Goal: Task Accomplishment & Management: Use online tool/utility

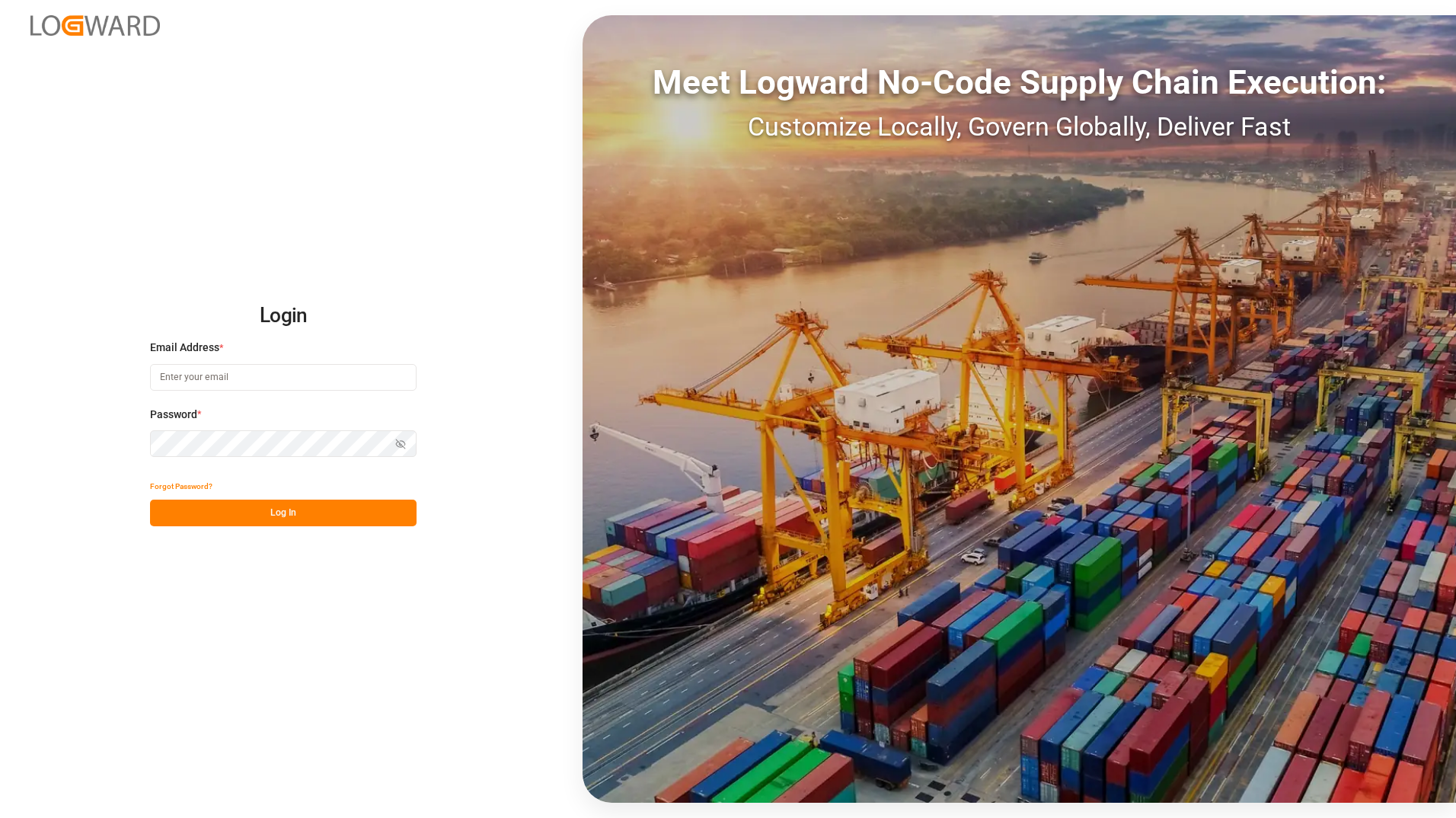
type input "[PERSON_NAME][EMAIL_ADDRESS][PERSON_NAME][DOMAIN_NAME]"
click at [341, 512] on button "Log In" at bounding box center [284, 513] width 266 height 27
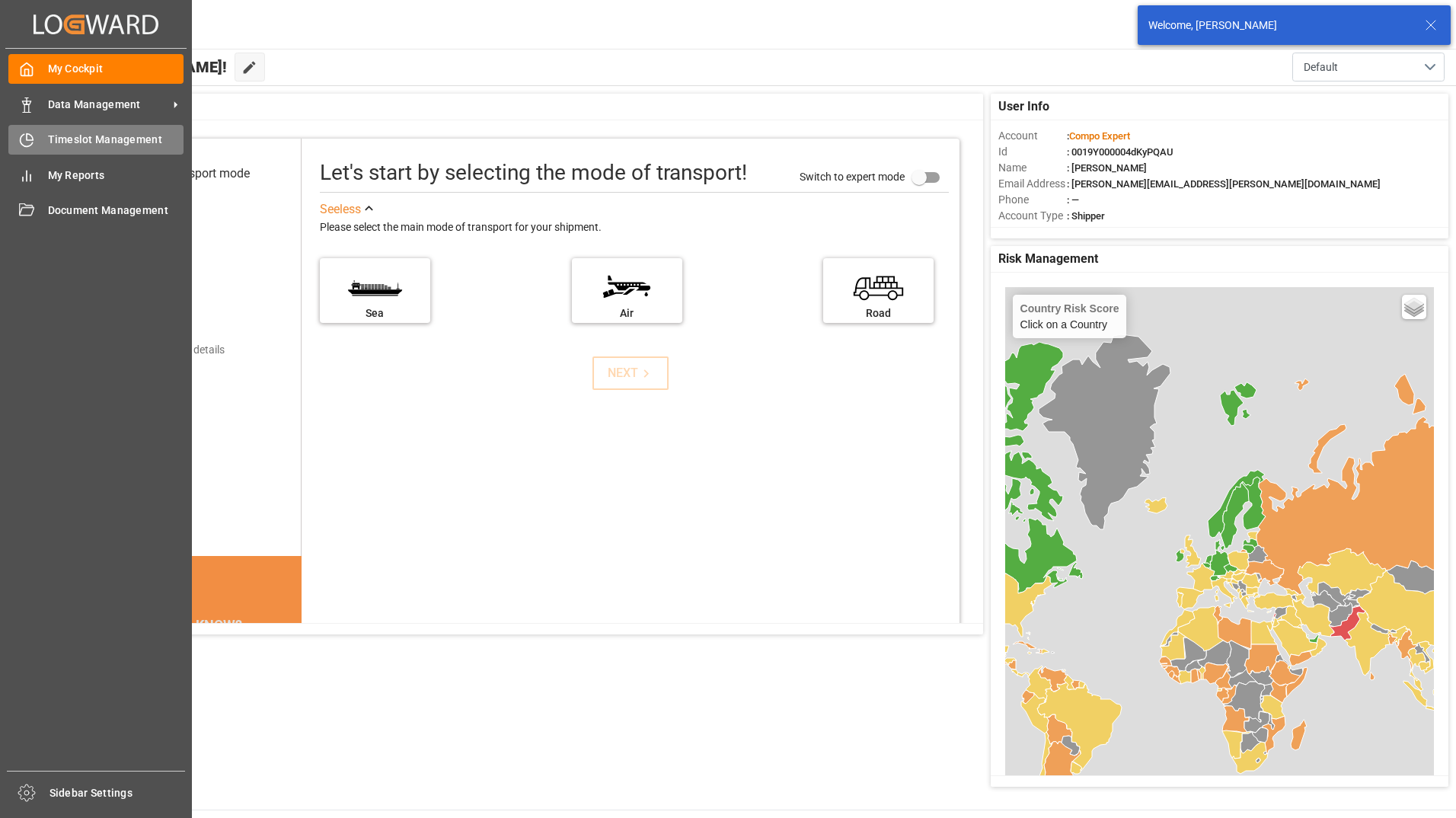
click at [31, 135] on icon at bounding box center [30, 137] width 6 height 6
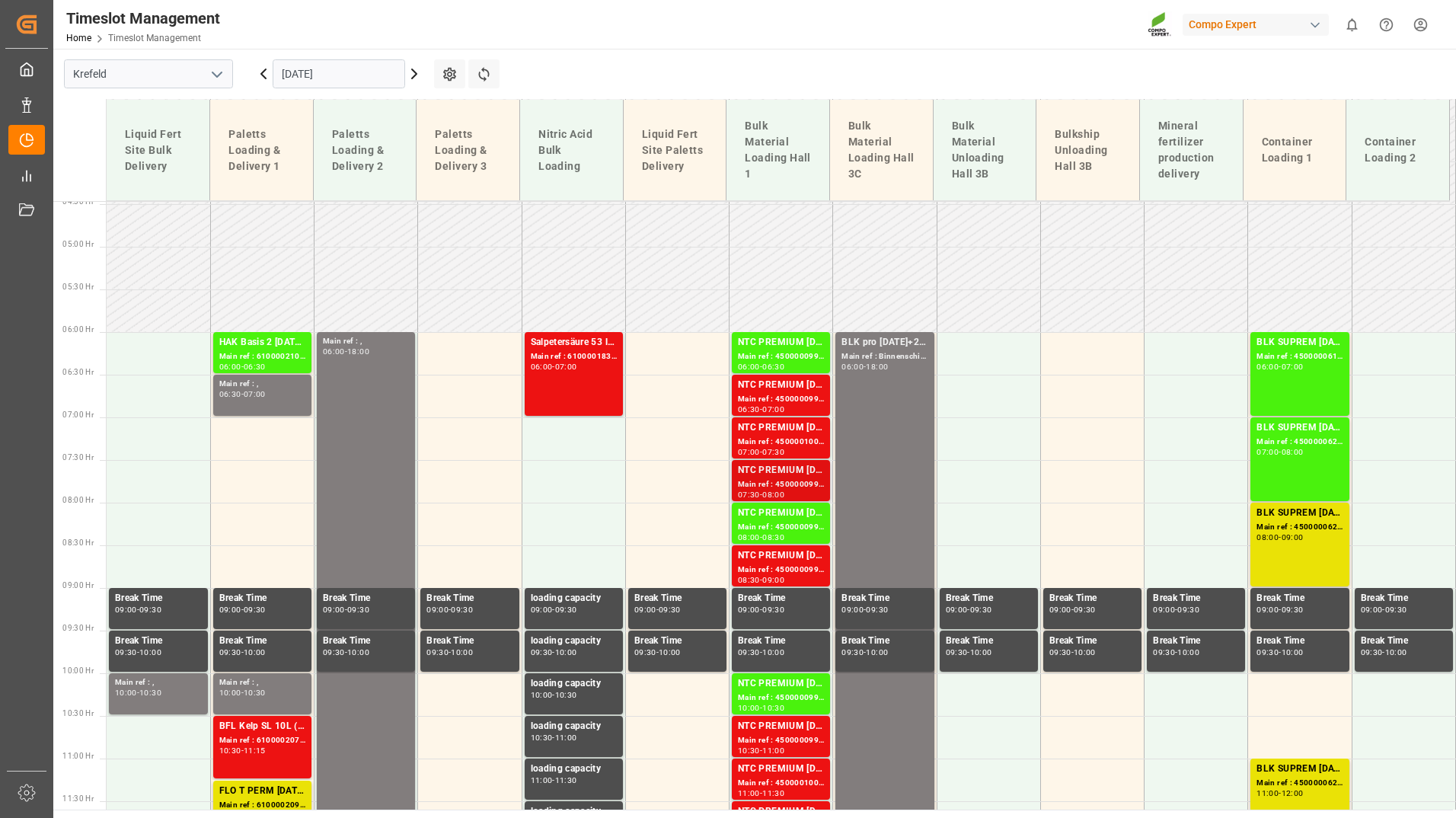
scroll to position [508, 0]
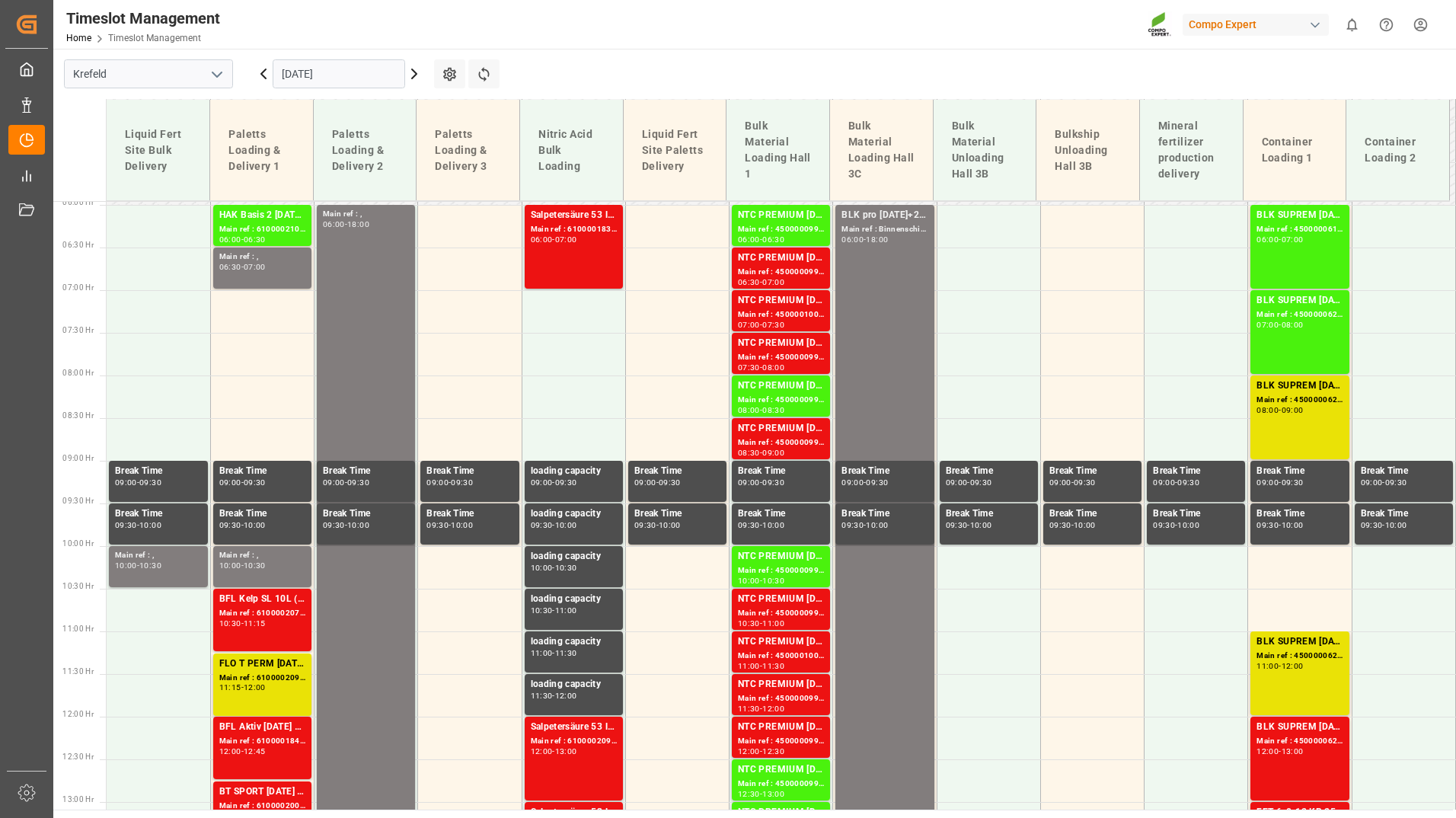
click at [370, 68] on input "[DATE]" at bounding box center [338, 74] width 132 height 29
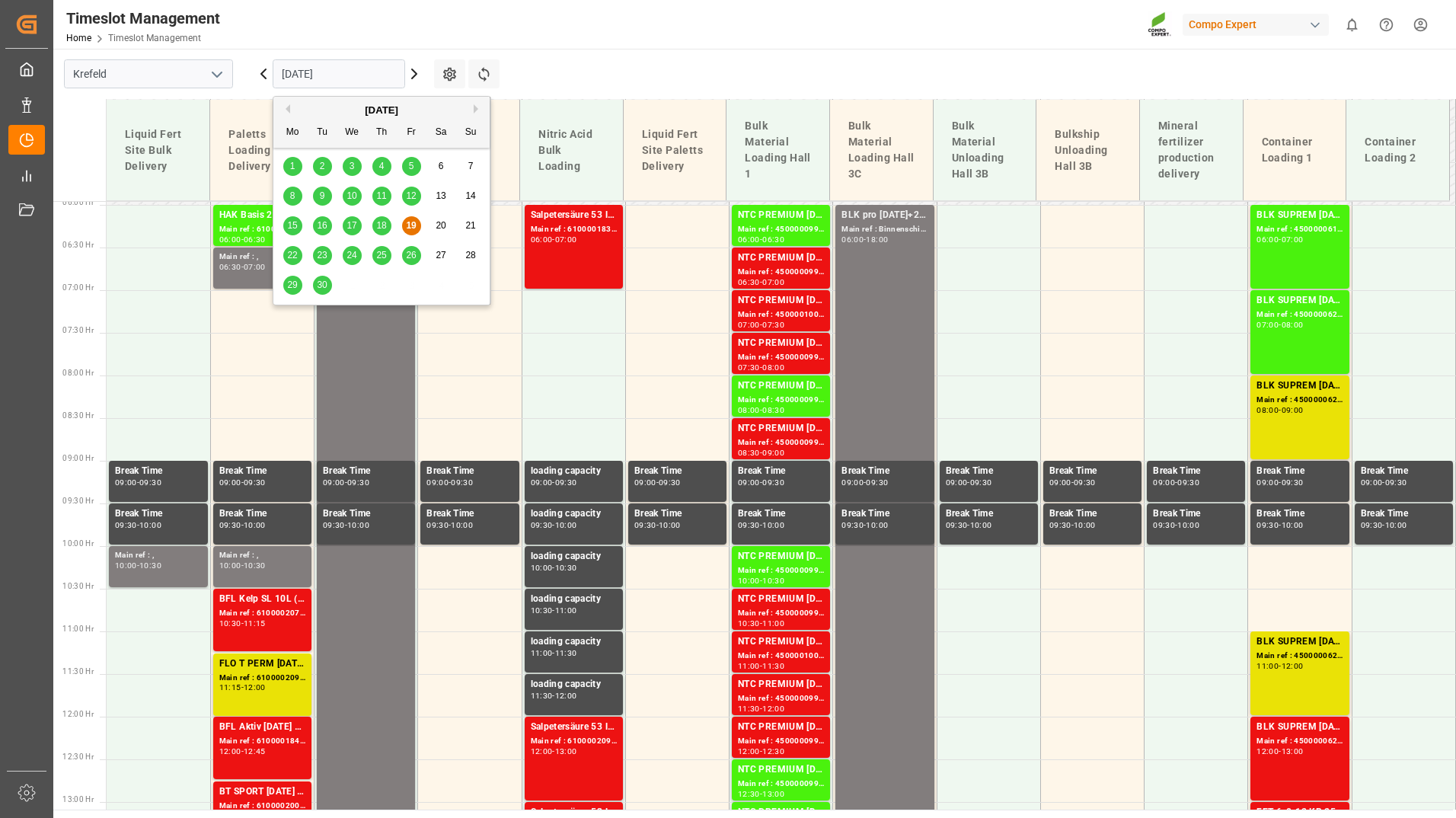
click at [288, 252] on span "22" at bounding box center [292, 255] width 10 height 11
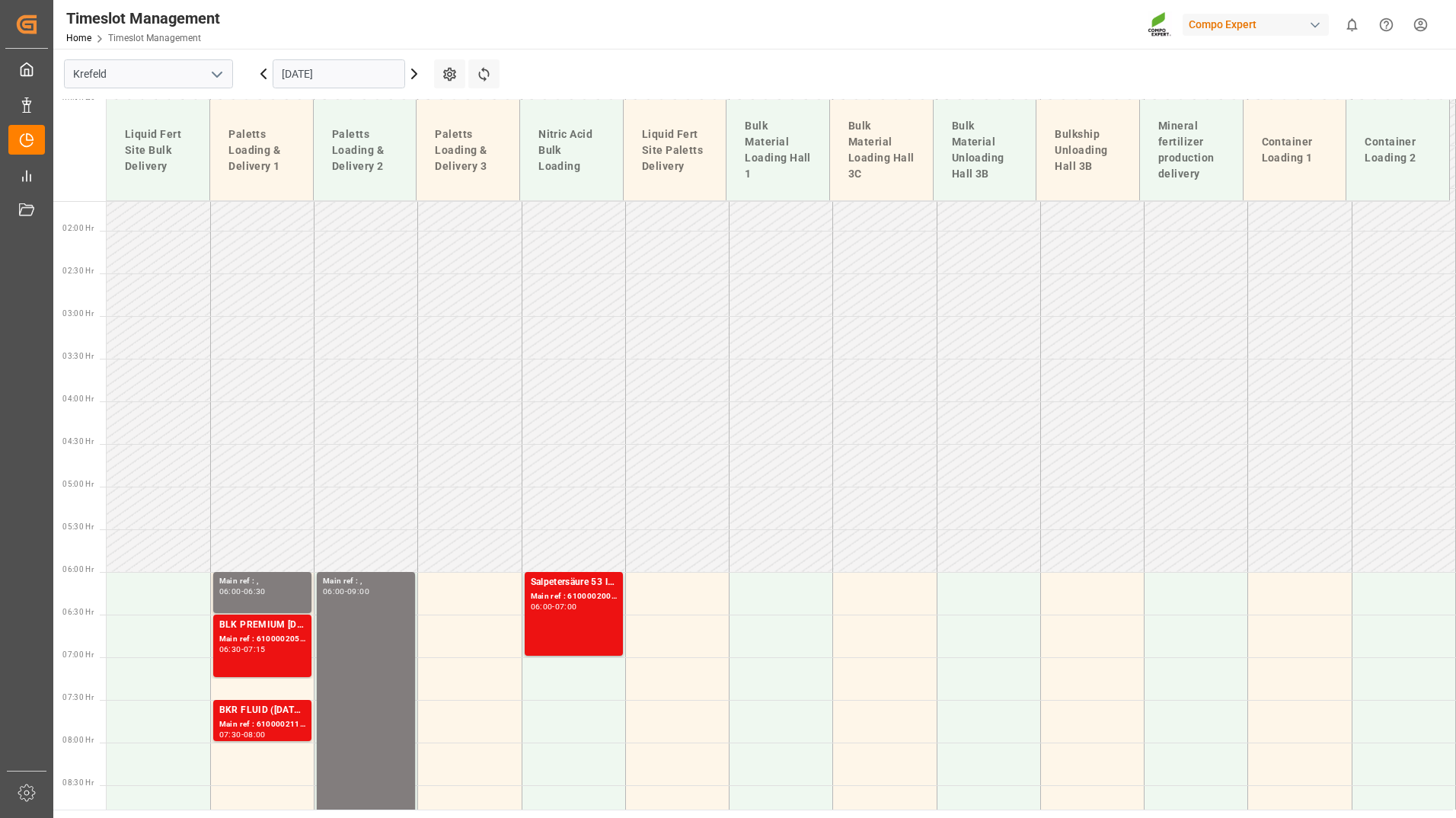
scroll to position [88, 0]
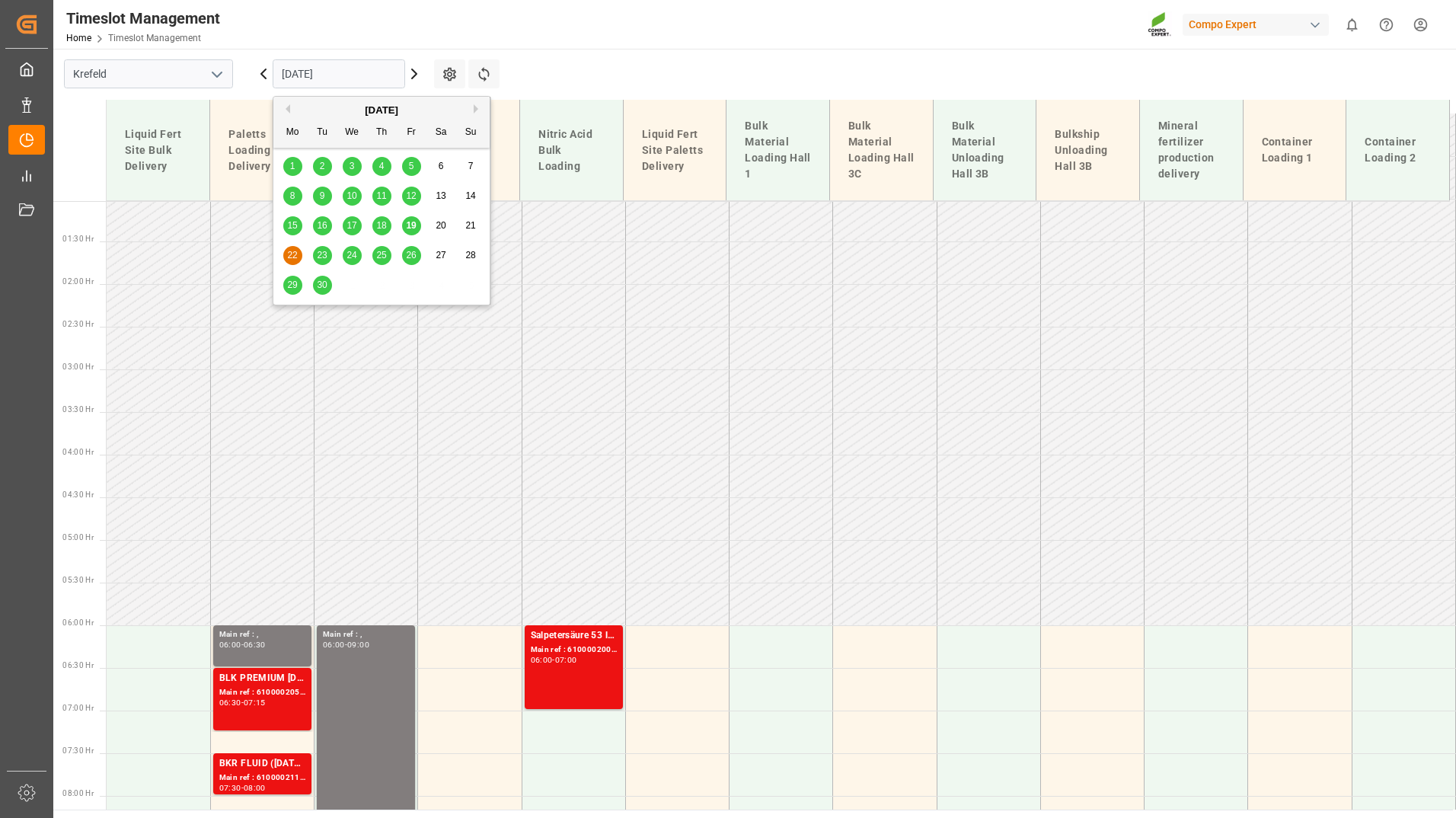
click at [302, 82] on input "[DATE]" at bounding box center [338, 74] width 132 height 29
click at [317, 264] on div "23" at bounding box center [323, 255] width 19 height 18
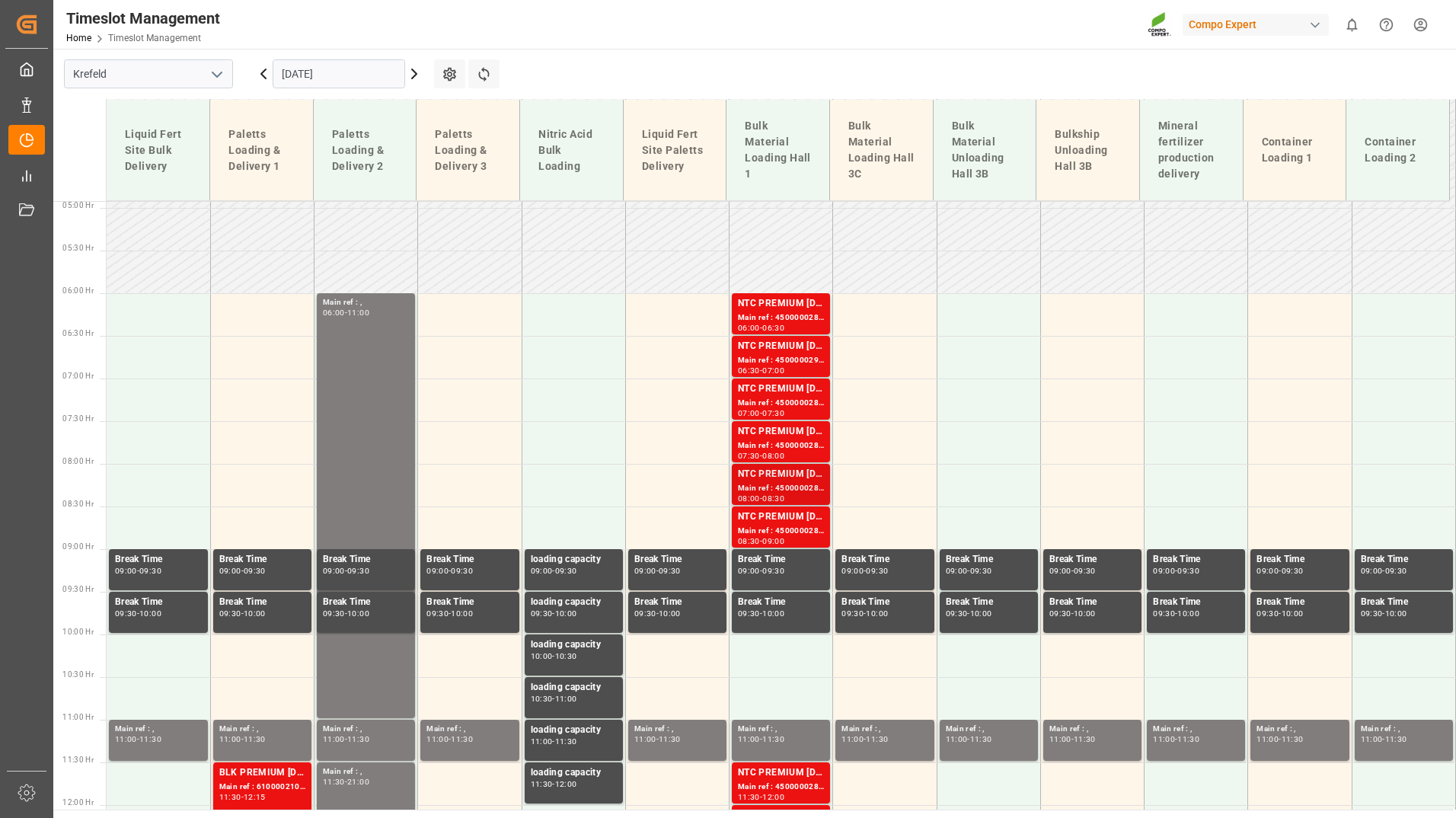
scroll to position [469, 0]
